Goal: Check status: Check status

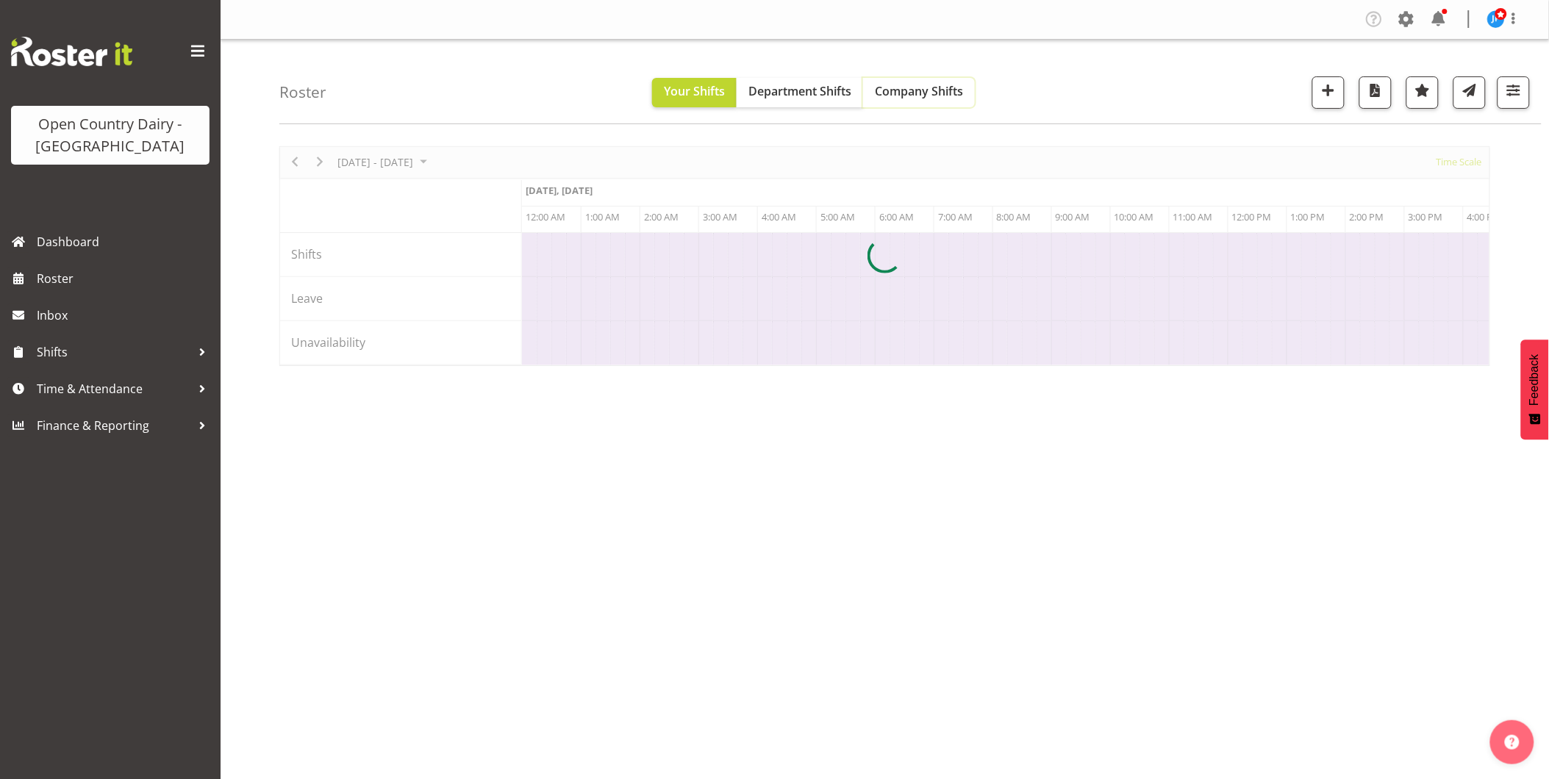
click at [930, 94] on span "Company Shifts" at bounding box center [919, 91] width 88 height 16
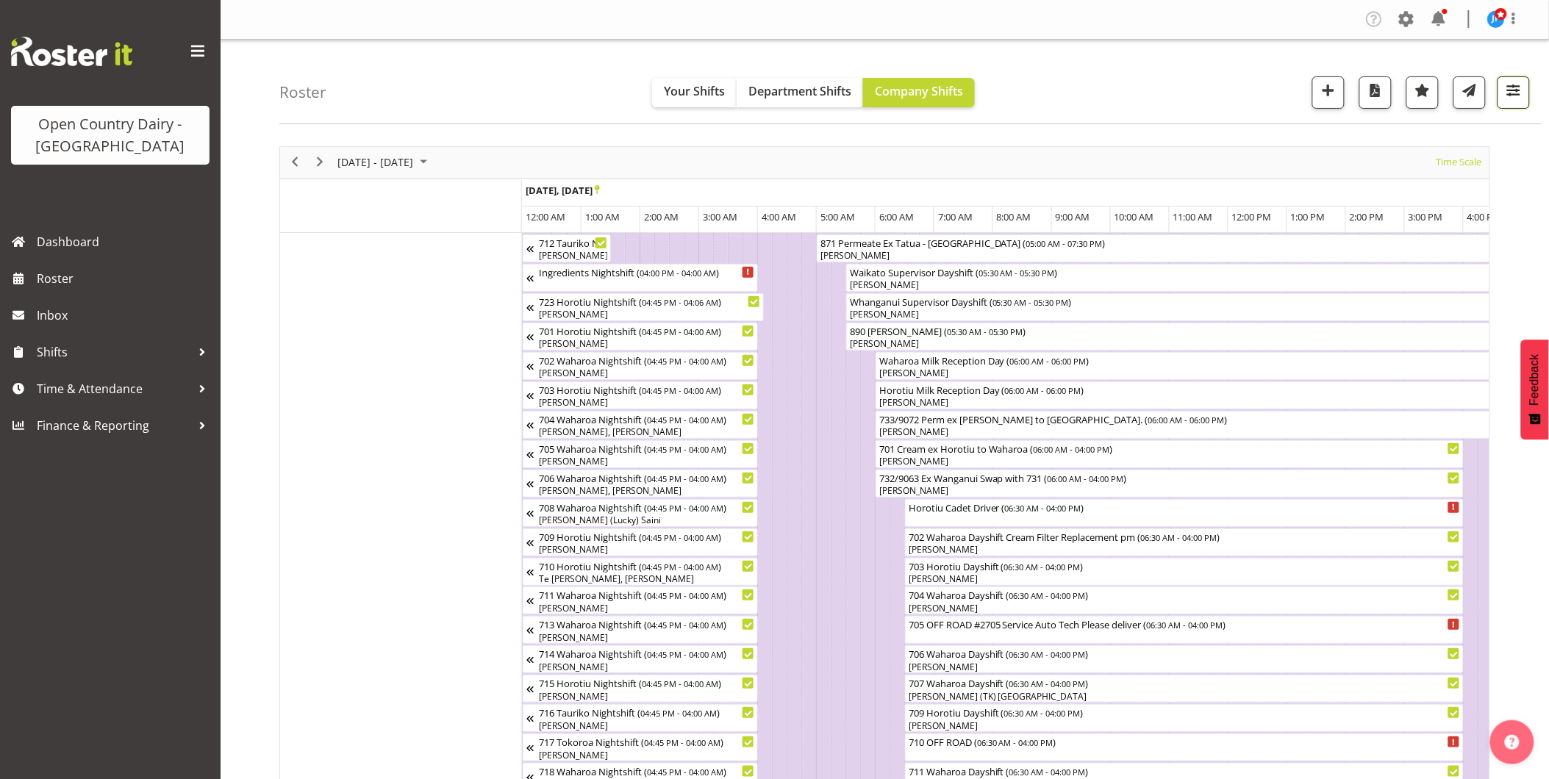
click at [1520, 94] on span "button" at bounding box center [1513, 90] width 19 height 19
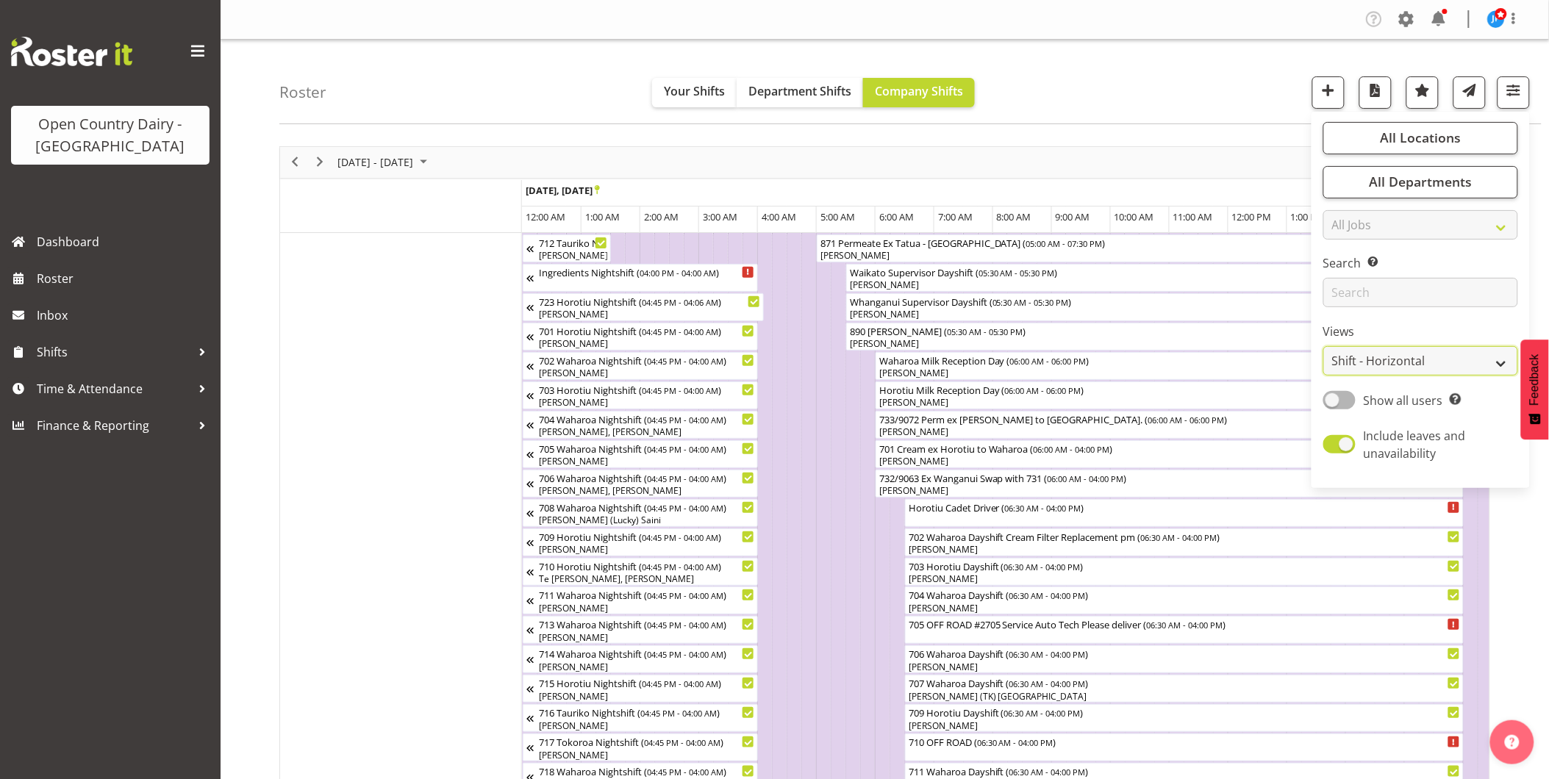
click at [1437, 362] on select "Staff Role Shift - Horizontal Shift - Vertical Staff - Location" at bounding box center [1420, 360] width 195 height 29
select select "staff"
click at [1324, 346] on select "Staff Role Shift - Horizontal Shift - Vertical Staff - Location" at bounding box center [1420, 360] width 195 height 29
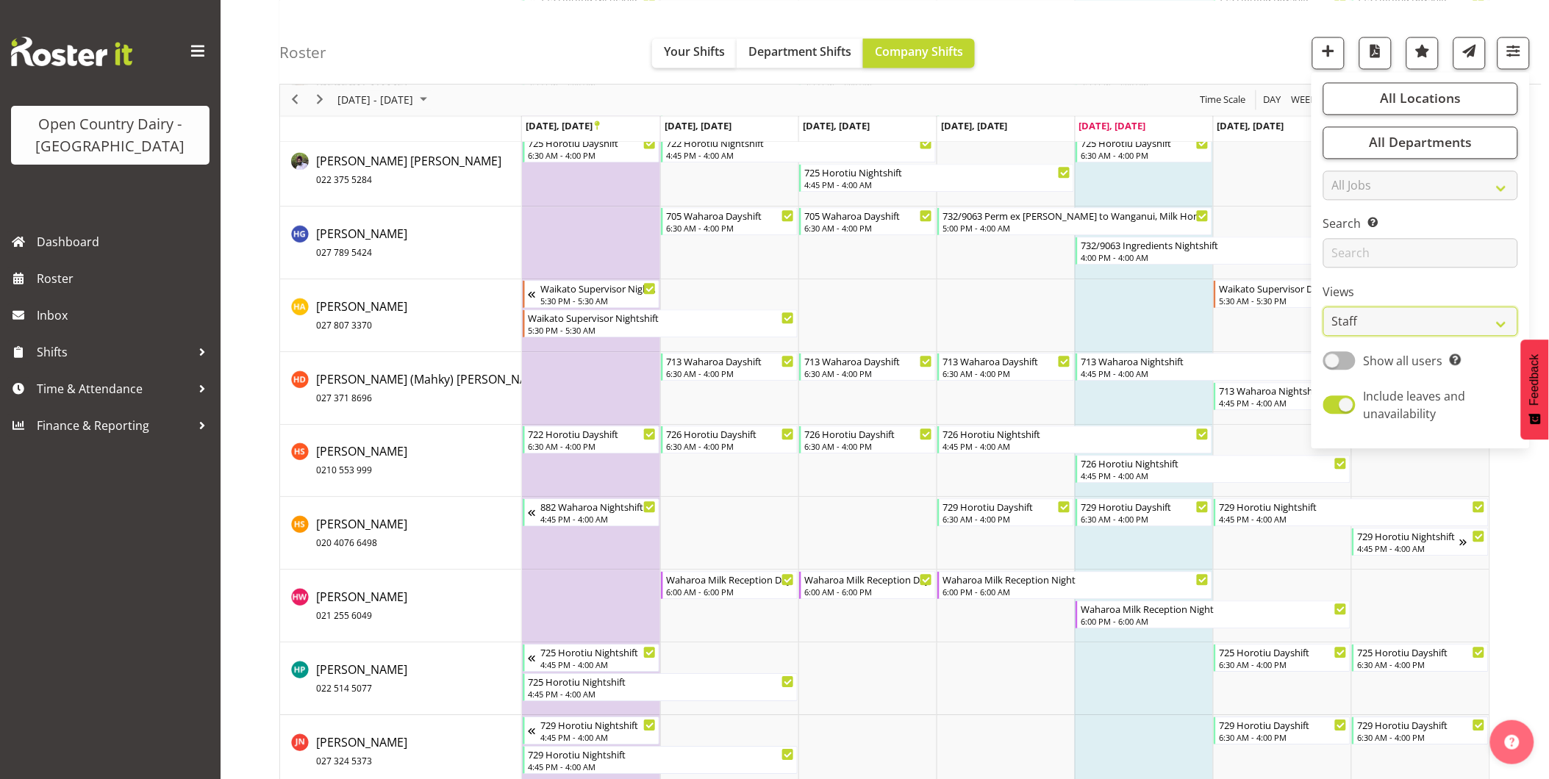
scroll to position [5064, 0]
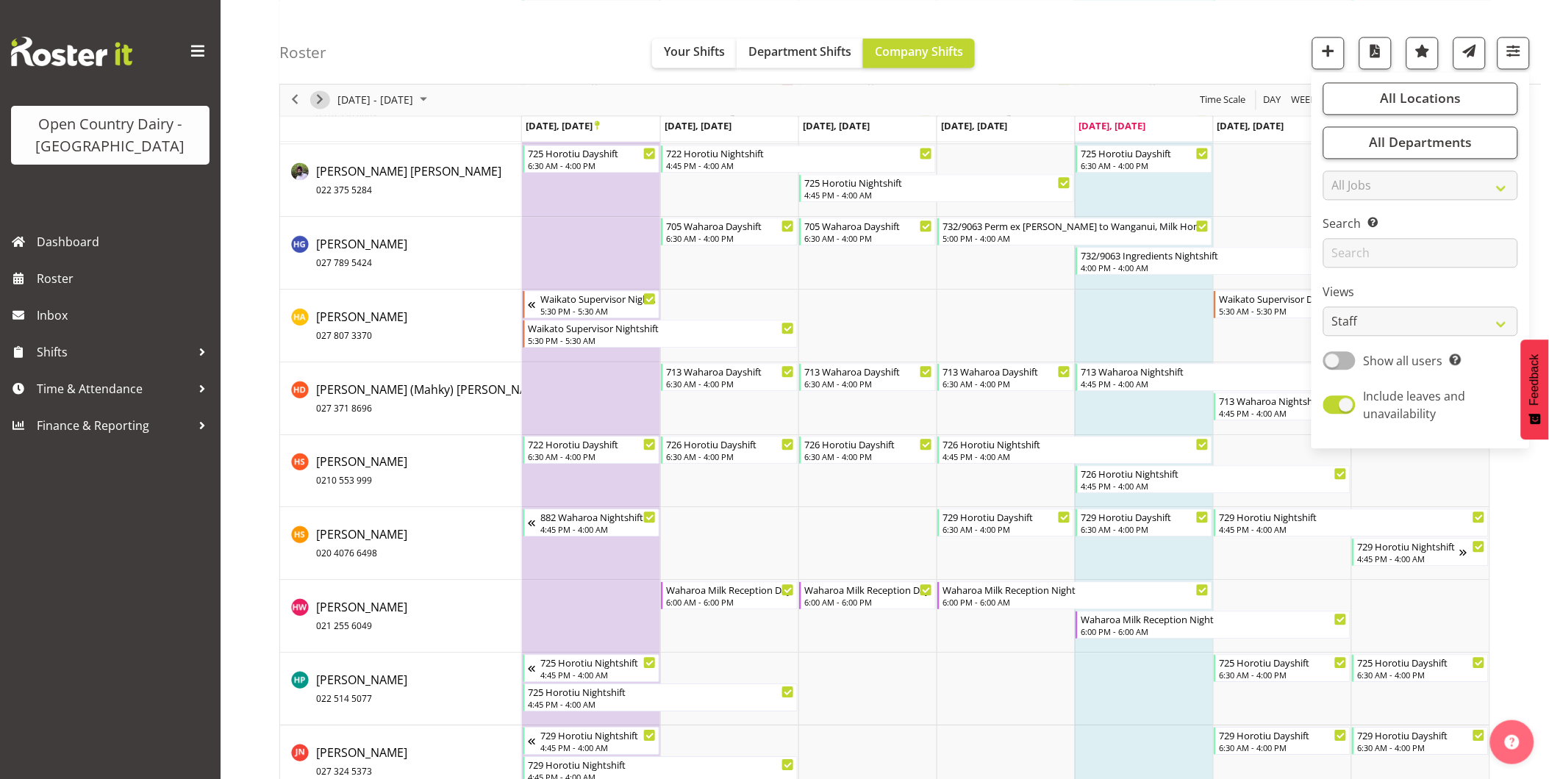
click at [319, 99] on span "Next" at bounding box center [320, 100] width 18 height 18
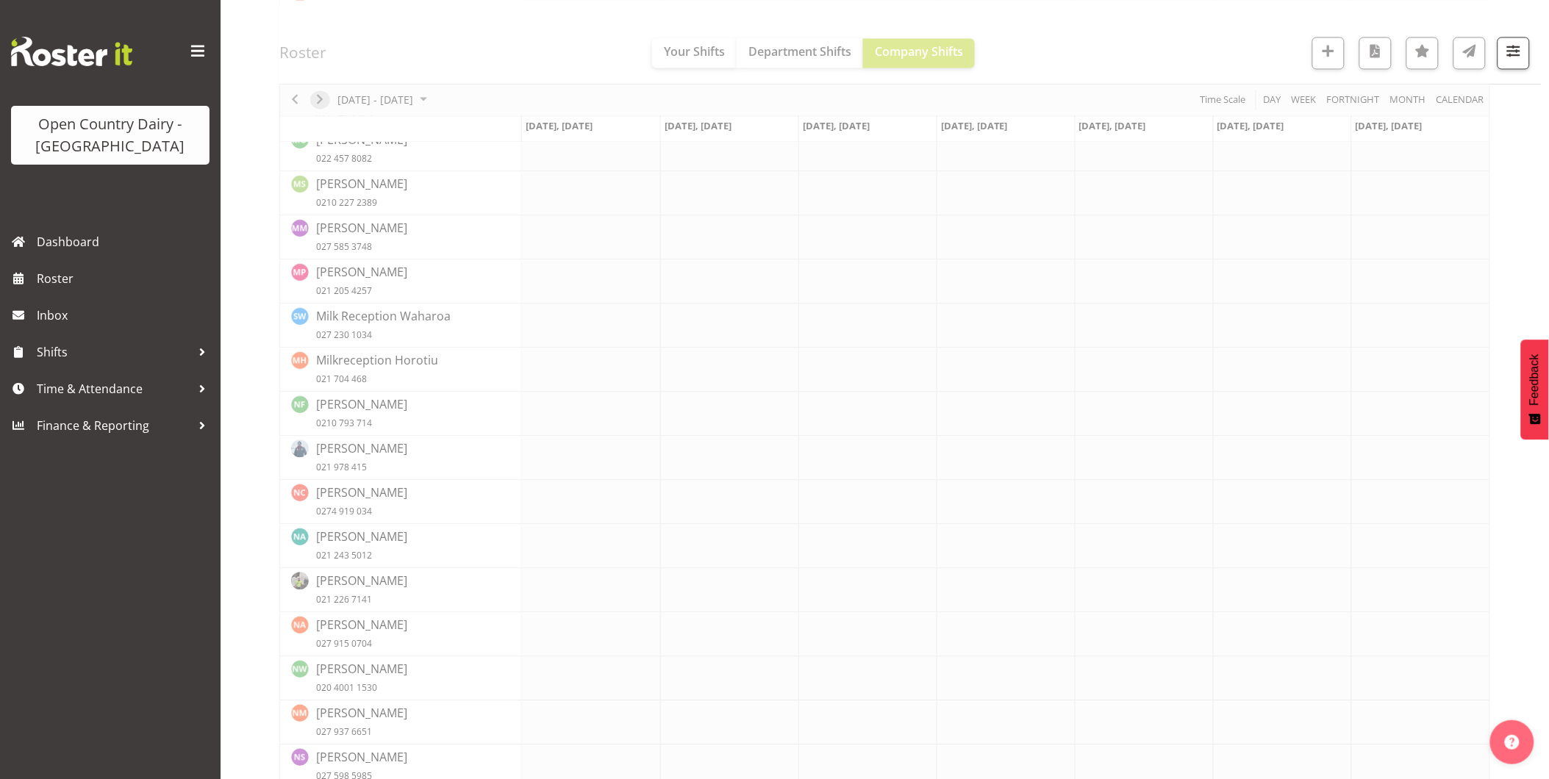
scroll to position [0, 0]
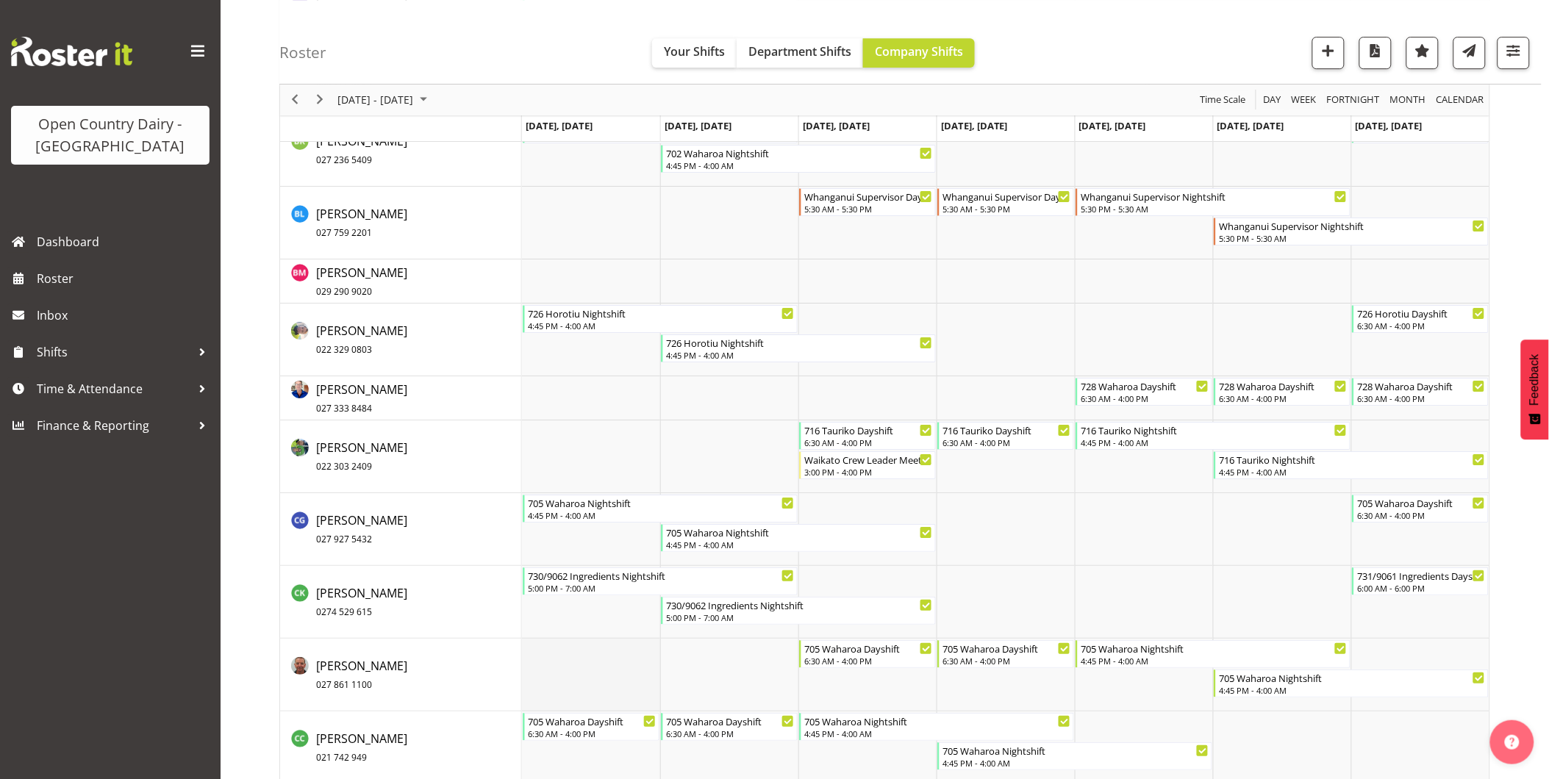
scroll to position [1729, 0]
